Goal: Transaction & Acquisition: Obtain resource

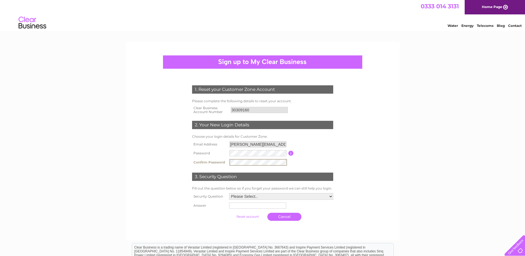
click at [332, 196] on select "Please Select.. In what town or city was your first job? In what town or city d…" at bounding box center [281, 196] width 104 height 7
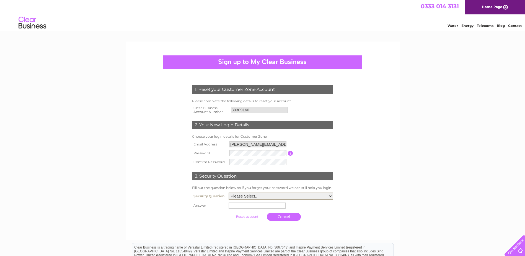
select select "4"
click at [229, 193] on select "Please Select.. In what town or city was your first job? In what town or city d…" at bounding box center [281, 195] width 105 height 7
click at [247, 205] on input "text" at bounding box center [258, 205] width 58 height 7
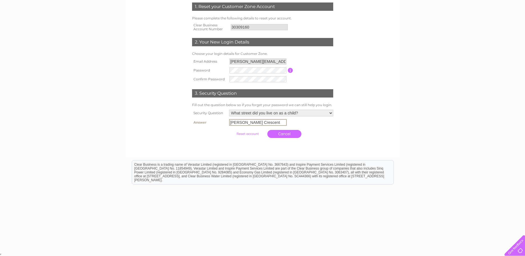
scroll to position [27, 0]
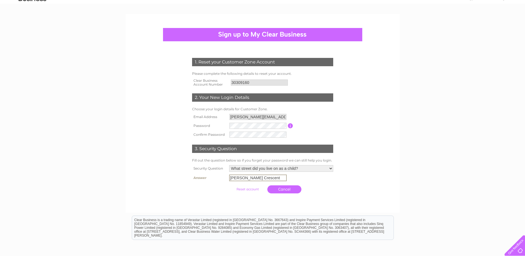
type input "Crawford Crescent"
click at [340, 182] on div "1. Reset your Customer Zone Account Please complete the following details to re…" at bounding box center [262, 123] width 167 height 143
click at [292, 126] on input "button" at bounding box center [290, 125] width 5 height 5
click at [363, 117] on form "1. Reset your Customer Zone Account Please complete the following details to re…" at bounding box center [263, 127] width 264 height 160
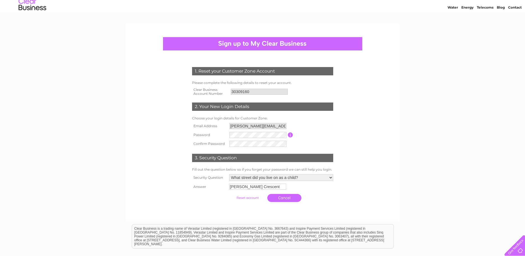
scroll to position [28, 0]
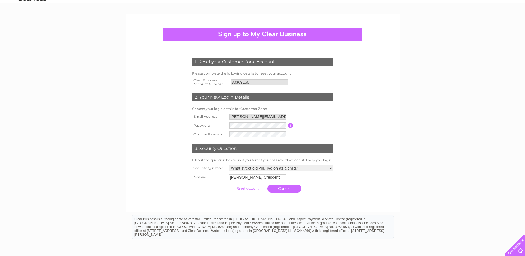
click at [244, 188] on input "submit" at bounding box center [248, 188] width 34 height 8
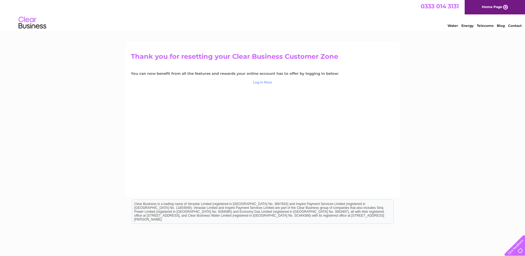
click at [269, 82] on link "Log in Now" at bounding box center [262, 82] width 19 height 4
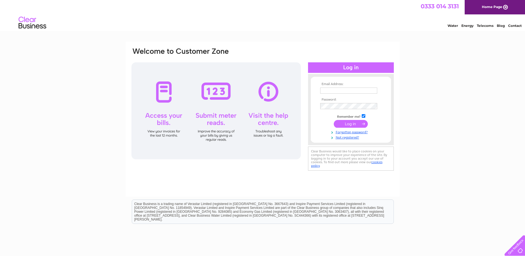
click at [342, 89] on input "text" at bounding box center [348, 90] width 57 height 6
type input "ALAN.FRASER@VERCITYGROUP.COM"
click at [351, 124] on input "submit" at bounding box center [351, 124] width 34 height 8
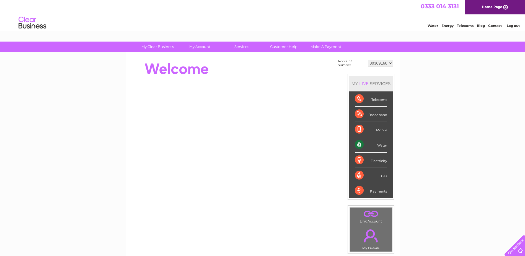
click at [382, 145] on div "Water" at bounding box center [371, 144] width 32 height 15
click at [440, 142] on div "My Clear Business Login Details My Details My Preferences Link Account My Accou…" at bounding box center [262, 198] width 525 height 312
click at [375, 192] on div "Payments" at bounding box center [371, 190] width 32 height 15
click at [358, 189] on div "Payments" at bounding box center [371, 190] width 32 height 15
click at [360, 144] on div "Water" at bounding box center [371, 144] width 32 height 15
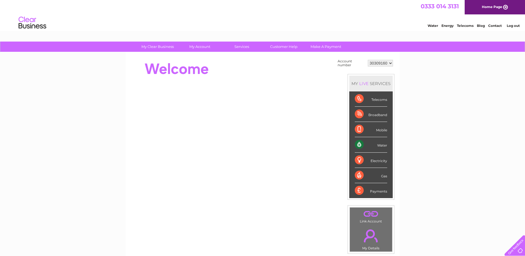
click at [382, 144] on div "Water" at bounding box center [371, 144] width 32 height 15
drag, startPoint x: 382, startPoint y: 144, endPoint x: 359, endPoint y: 143, distance: 23.0
click at [359, 143] on div "Water" at bounding box center [371, 144] width 32 height 15
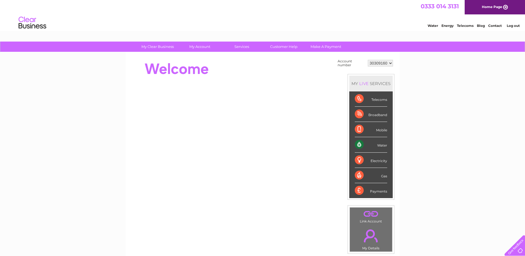
click at [359, 144] on div "Water" at bounding box center [371, 144] width 32 height 15
click at [357, 145] on div "Water" at bounding box center [371, 144] width 32 height 15
click at [428, 141] on div "My Clear Business Login Details My Details My Preferences Link Account My Accou…" at bounding box center [262, 198] width 525 height 312
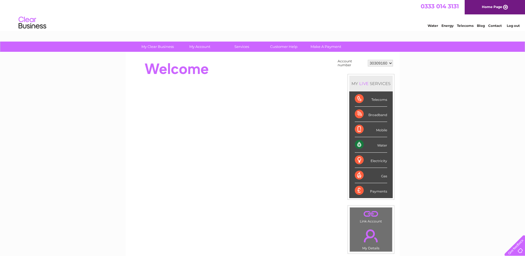
click at [360, 143] on div "Water" at bounding box center [371, 144] width 32 height 15
click at [383, 144] on div "Water" at bounding box center [371, 144] width 32 height 15
drag, startPoint x: 383, startPoint y: 144, endPoint x: 360, endPoint y: 144, distance: 22.1
click at [360, 144] on div "Water" at bounding box center [371, 144] width 32 height 15
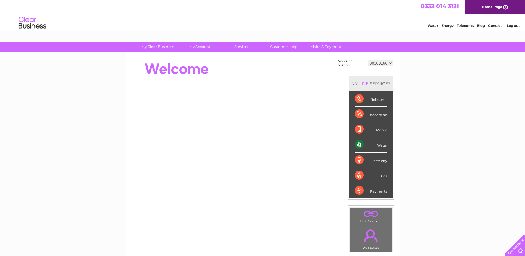
click at [360, 144] on div "Water" at bounding box center [371, 144] width 32 height 15
click at [381, 145] on div "Water" at bounding box center [371, 144] width 32 height 15
click at [358, 144] on div "Water" at bounding box center [371, 144] width 32 height 15
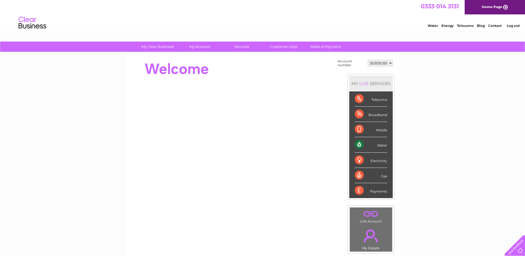
drag, startPoint x: 358, startPoint y: 144, endPoint x: 412, endPoint y: 145, distance: 54.3
click at [412, 145] on div "My Clear Business Login Details My Details My Preferences Link Account My Accou…" at bounding box center [262, 198] width 525 height 312
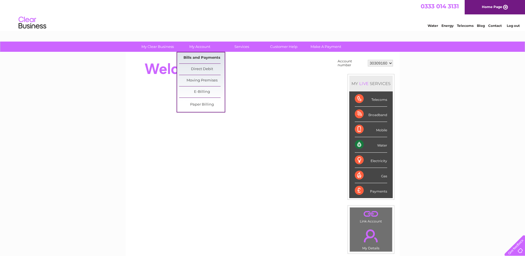
click at [198, 57] on link "Bills and Payments" at bounding box center [202, 57] width 46 height 11
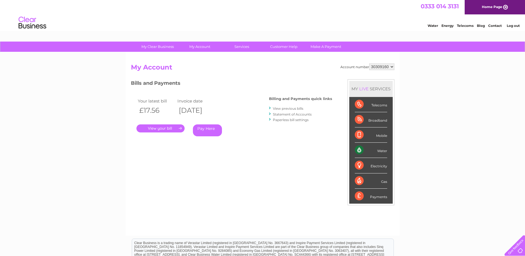
click at [174, 128] on link "." at bounding box center [160, 128] width 48 height 8
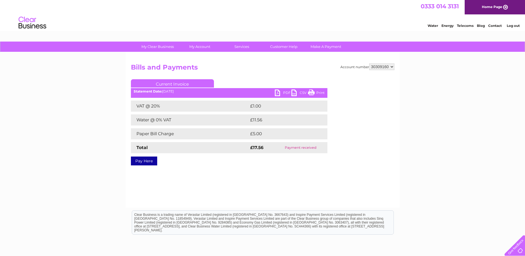
drag, startPoint x: 279, startPoint y: 91, endPoint x: 287, endPoint y: 90, distance: 8.3
click at [279, 91] on link "PDF" at bounding box center [283, 93] width 17 height 8
click at [288, 92] on link "PDF" at bounding box center [283, 93] width 17 height 8
